Goal: Task Accomplishment & Management: Manage account settings

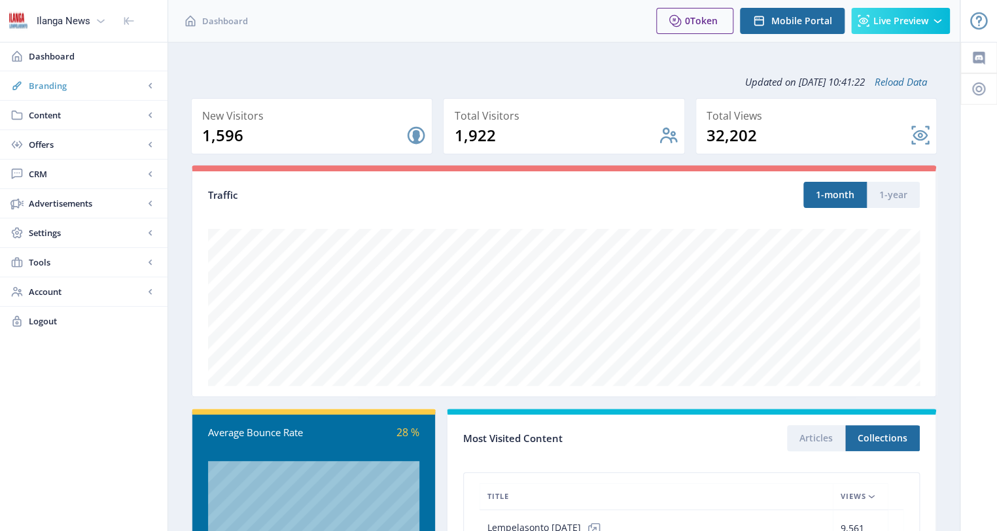
click at [69, 83] on span "Branding" at bounding box center [86, 85] width 115 height 13
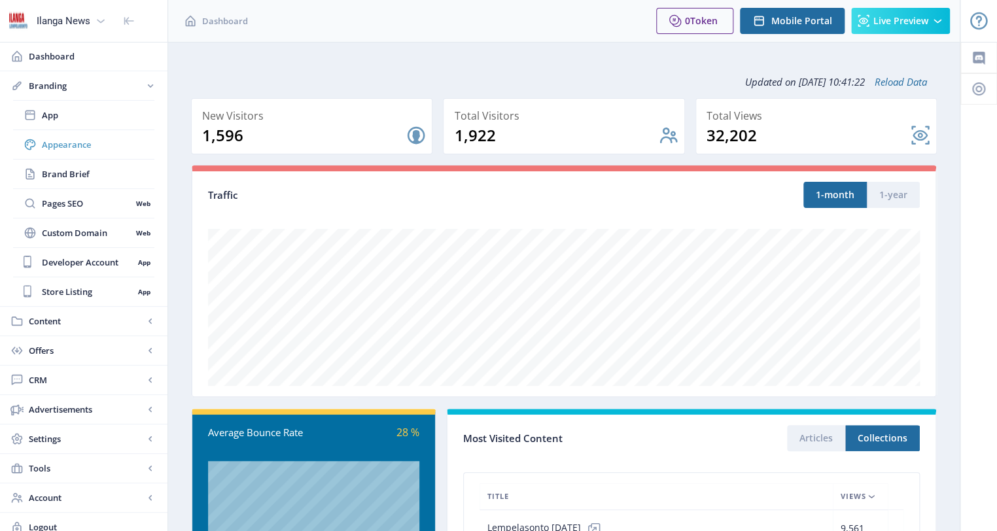
click at [59, 146] on span "Appearance" at bounding box center [98, 144] width 113 height 13
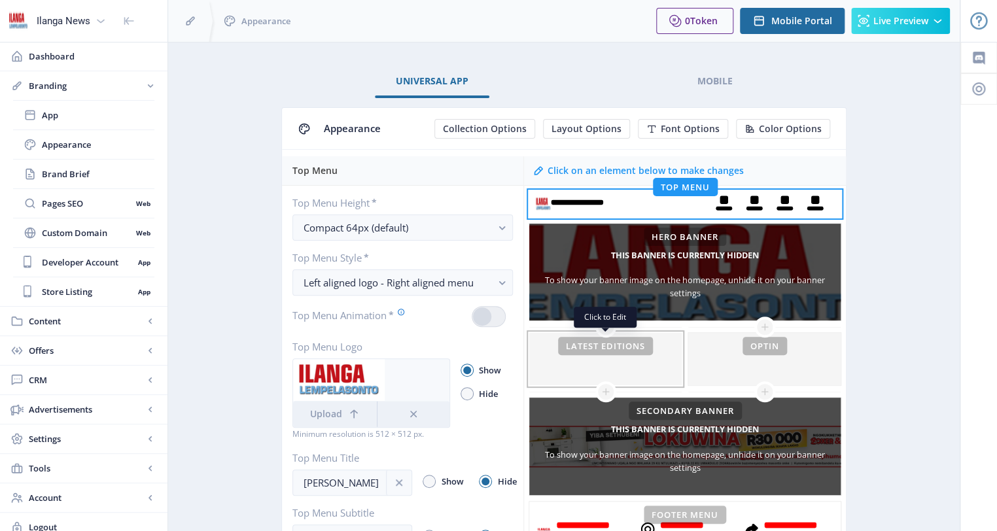
click at [610, 345] on div at bounding box center [605, 359] width 152 height 52
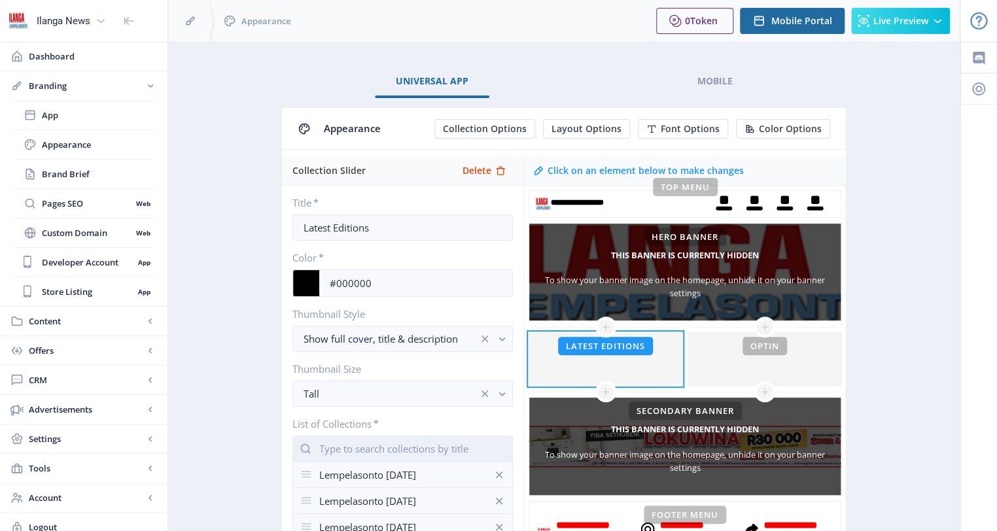
click at [357, 436] on input "text" at bounding box center [402, 449] width 220 height 26
click at [396, 481] on nb-option "Lempelasonto [DATE]" at bounding box center [402, 479] width 219 height 25
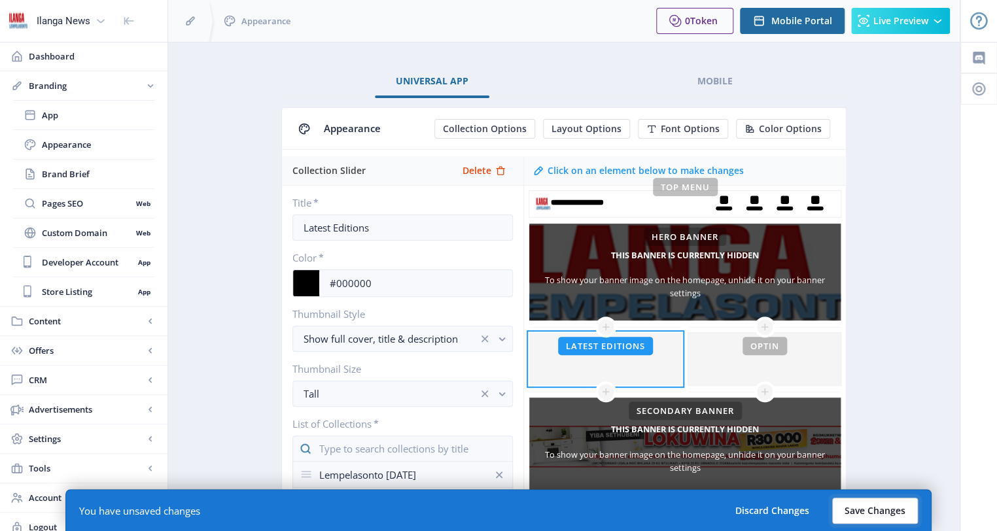
click at [856, 502] on button "Save Changes" at bounding box center [875, 511] width 86 height 26
